Goal: Task Accomplishment & Management: Manage account settings

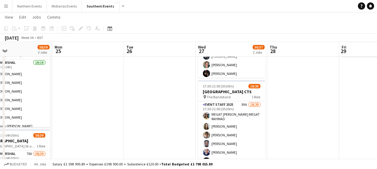
scroll to position [81, 0]
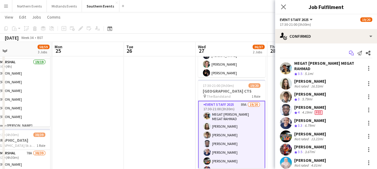
click at [349, 53] on icon "Start chat" at bounding box center [351, 53] width 5 height 5
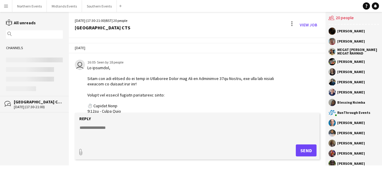
scroll to position [451, 0]
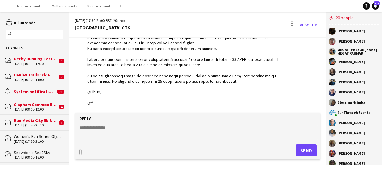
click at [135, 138] on textarea at bounding box center [198, 133] width 239 height 16
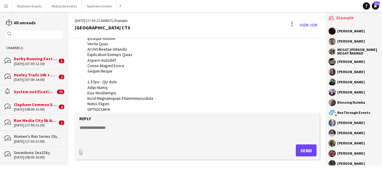
scroll to position [111, 0]
click at [34, 77] on div "Henley Trails 10k + Half" at bounding box center [36, 74] width 44 height 5
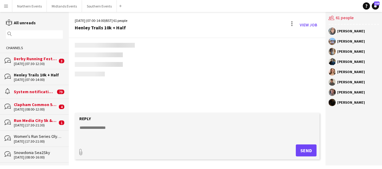
scroll to position [733, 0]
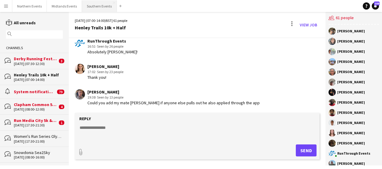
click at [95, 7] on button "Southern Events Close" at bounding box center [99, 6] width 35 height 12
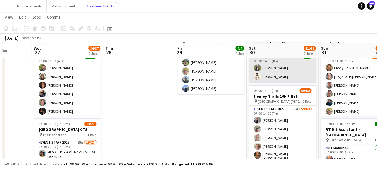
scroll to position [44, 0]
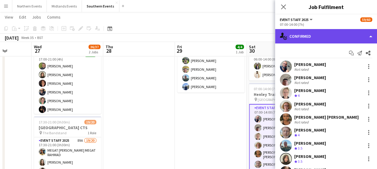
click at [322, 39] on div "single-neutral-actions-check-2 Confirmed" at bounding box center [326, 36] width 102 height 14
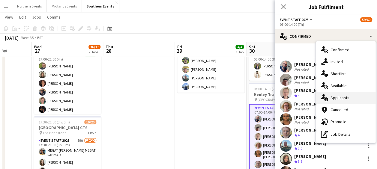
click at [336, 95] on div "single-neutral-actions-information Applicants" at bounding box center [345, 98] width 59 height 12
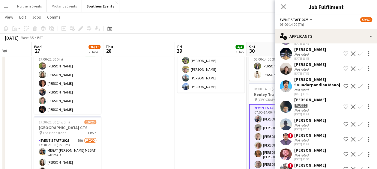
scroll to position [271, 0]
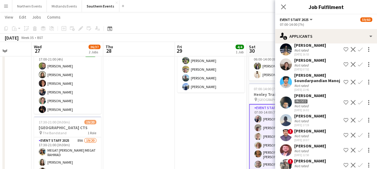
click at [358, 123] on app-icon "Confirm" at bounding box center [360, 120] width 5 height 5
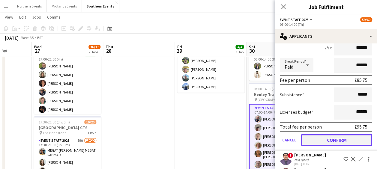
click at [325, 145] on button "Confirm" at bounding box center [336, 140] width 71 height 12
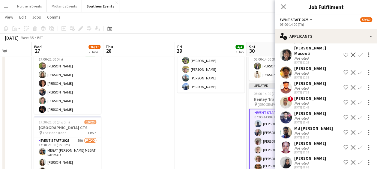
scroll to position [667, 0]
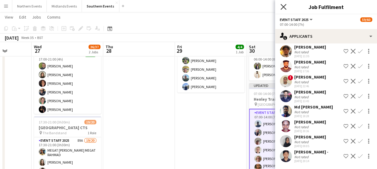
click at [283, 7] on icon "Close pop-in" at bounding box center [284, 7] width 6 height 6
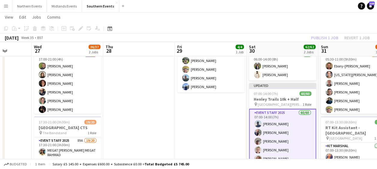
click at [253, 22] on app-page-menu "View Day view expanded Day view collapsed Month view Date picker Jump to [DATE]…" at bounding box center [188, 17] width 377 height 11
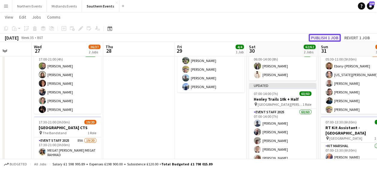
click at [313, 39] on button "Publish 1 job" at bounding box center [325, 38] width 32 height 8
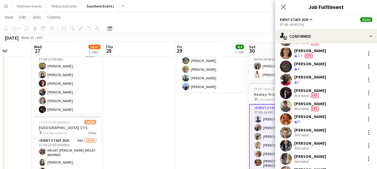
scroll to position [659, 0]
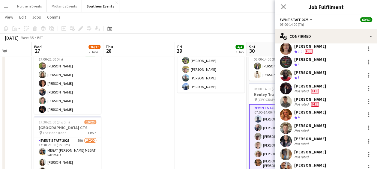
drag, startPoint x: 321, startPoint y: 139, endPoint x: 333, endPoint y: 138, distance: 12.9
click at [333, 138] on div "[PERSON_NAME] Not rated" at bounding box center [326, 141] width 102 height 12
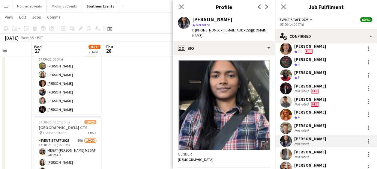
copy div "[PERSON_NAME]"
